Goal: Navigation & Orientation: Find specific page/section

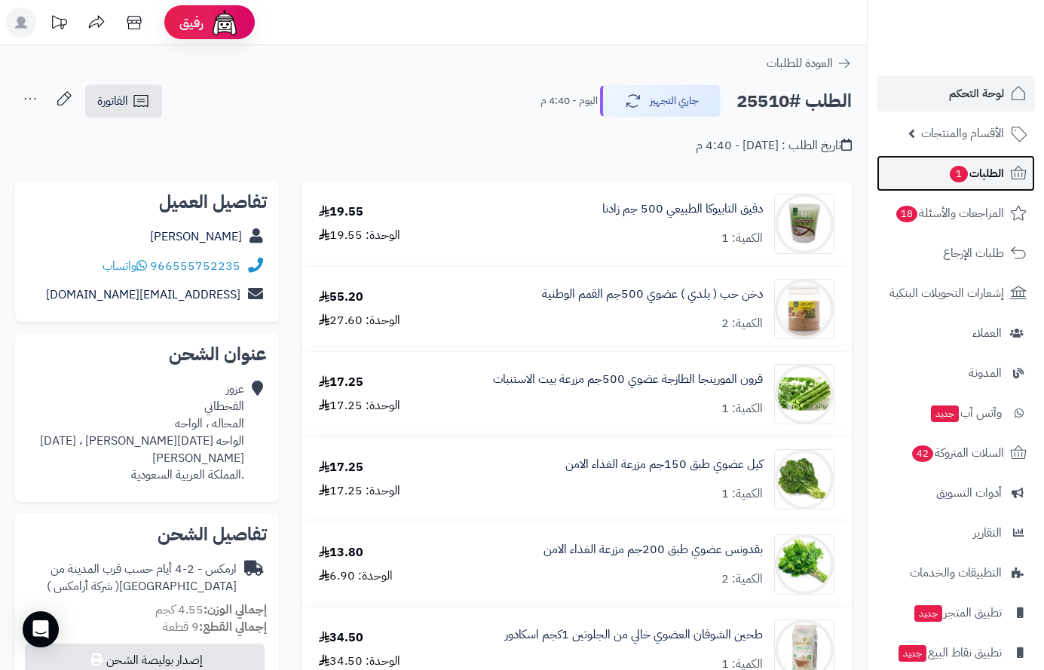
click at [968, 172] on span "الطلبات 1" at bounding box center [977, 173] width 56 height 21
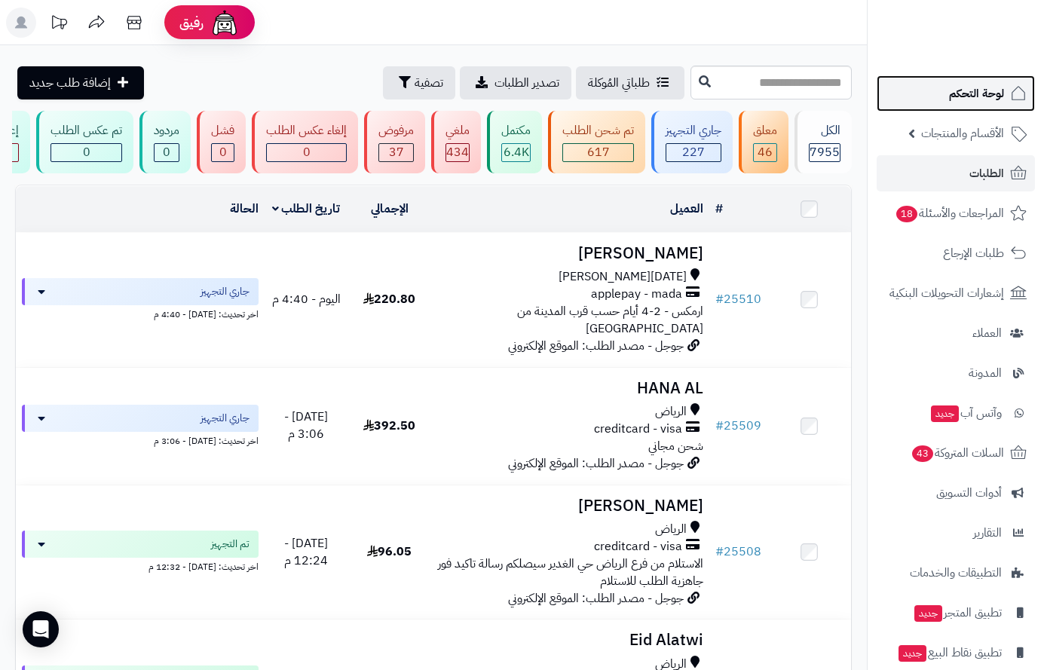
click at [976, 97] on span "لوحة التحكم" at bounding box center [976, 93] width 55 height 21
